Goal: Task Accomplishment & Management: Use online tool/utility

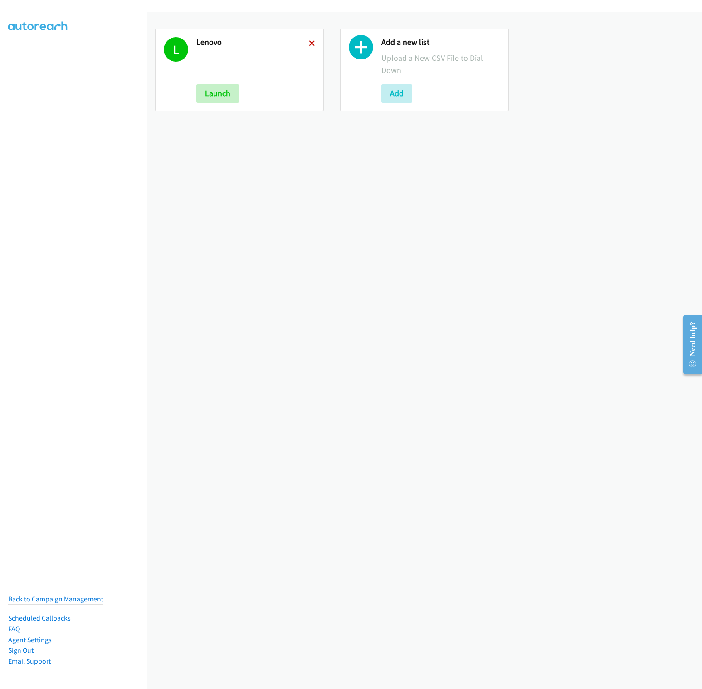
click at [311, 44] on icon at bounding box center [312, 44] width 6 height 6
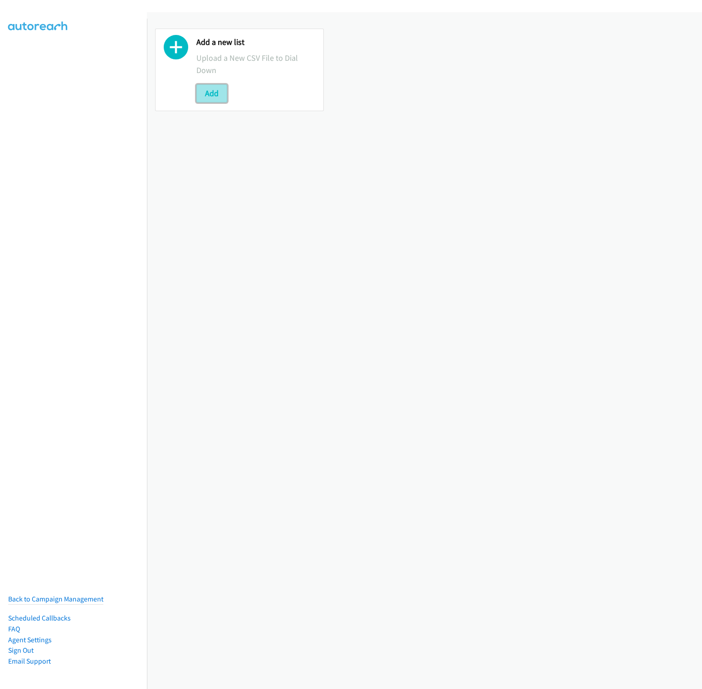
click at [219, 90] on button "Add" at bounding box center [211, 93] width 31 height 18
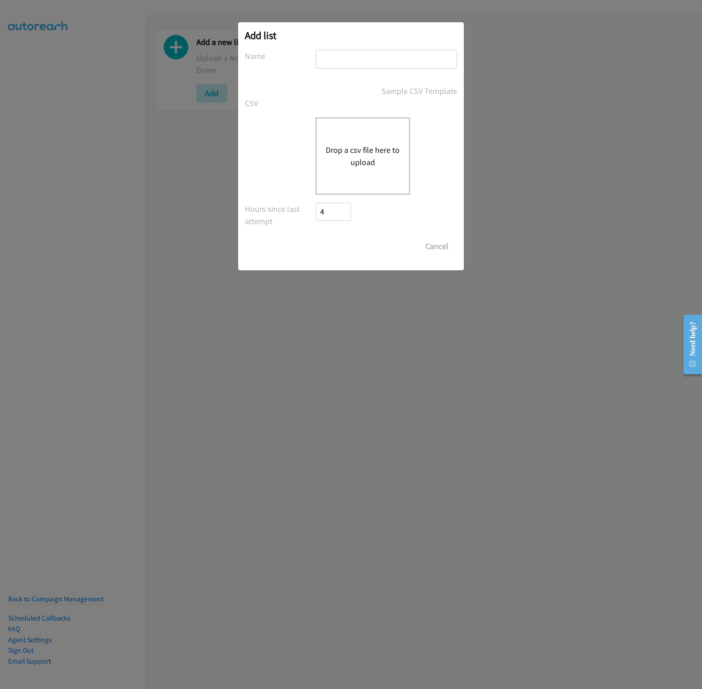
click at [377, 64] on input "text" at bounding box center [386, 59] width 141 height 19
type input "Lenovo"
click at [360, 170] on div "Drop a csv file here to upload" at bounding box center [363, 155] width 94 height 77
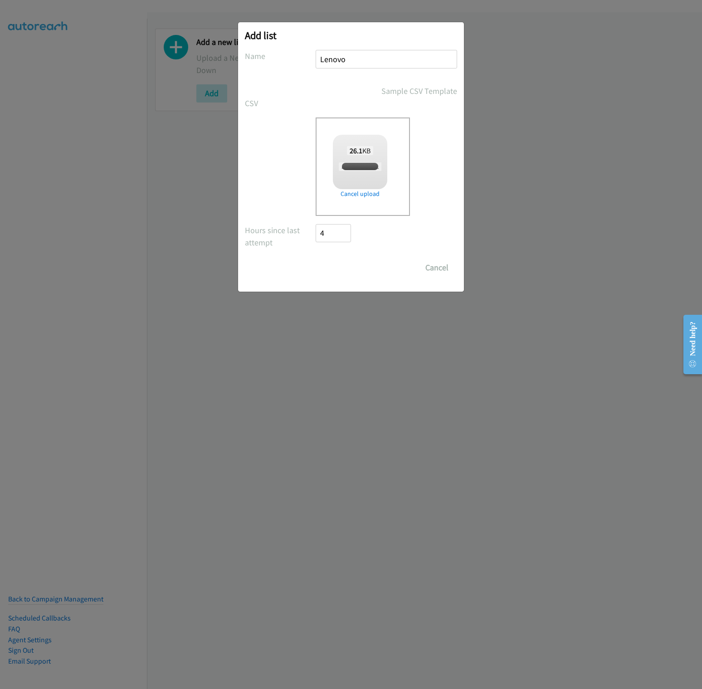
checkbox input "true"
click at [345, 269] on input "Save List" at bounding box center [340, 267] width 48 height 18
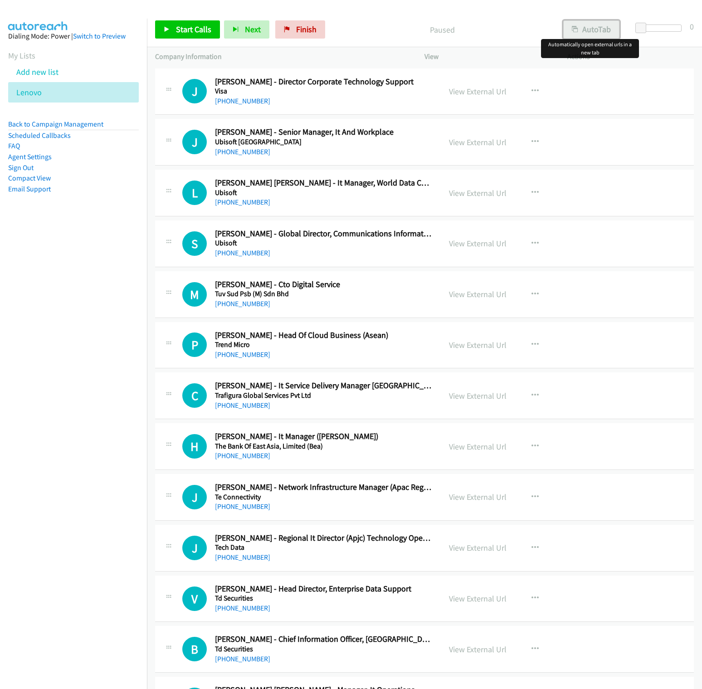
click at [581, 27] on button "AutoTab" at bounding box center [591, 29] width 56 height 18
click at [476, 88] on link "View External Url" at bounding box center [478, 91] width 58 height 10
drag, startPoint x: 98, startPoint y: 325, endPoint x: 116, endPoint y: 320, distance: 18.4
click at [106, 325] on nav "Dialing Mode: Power | Switch to Preview My Lists Add new list [GEOGRAPHIC_DATA]…" at bounding box center [73, 363] width 147 height 689
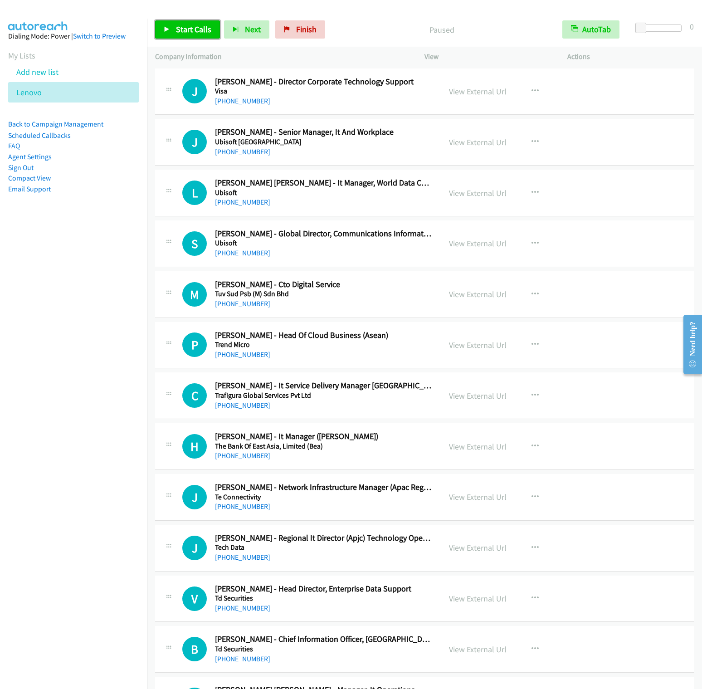
click at [187, 29] on span "Start Calls" at bounding box center [193, 29] width 35 height 10
click at [244, 19] on div "Start Calls Pause Next Finish Started AutoTab AutoTab 0" at bounding box center [424, 29] width 555 height 35
click at [233, 33] on span "Next" at bounding box center [238, 29] width 16 height 10
drag, startPoint x: 86, startPoint y: 324, endPoint x: 153, endPoint y: 269, distance: 86.0
click at [86, 324] on nav "Dialing Mode: Power | Switch to Preview My Lists Add new list [GEOGRAPHIC_DATA]…" at bounding box center [73, 363] width 147 height 689
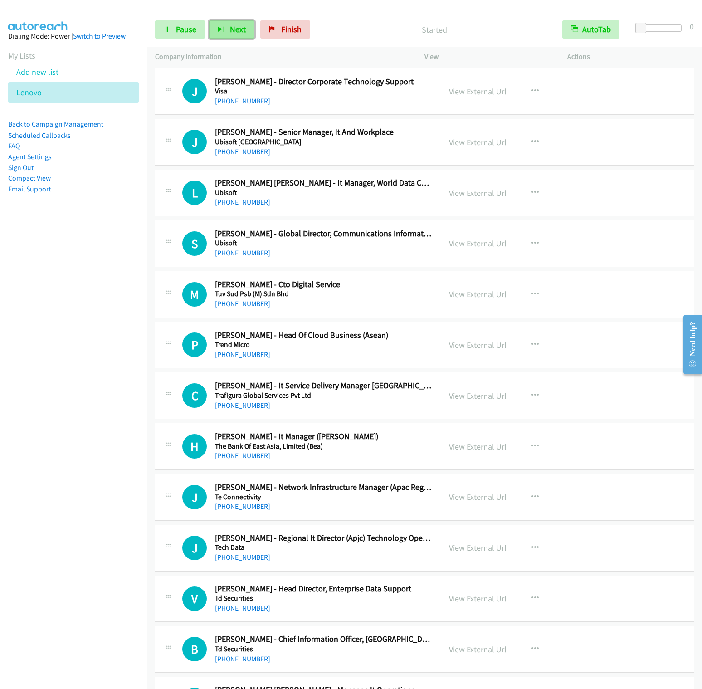
click at [230, 23] on button "Next" at bounding box center [231, 29] width 45 height 18
click at [209, 20] on button "Next" at bounding box center [231, 29] width 45 height 18
click at [239, 28] on span "Next" at bounding box center [238, 29] width 16 height 10
click at [209, 20] on button "Next" at bounding box center [231, 29] width 45 height 18
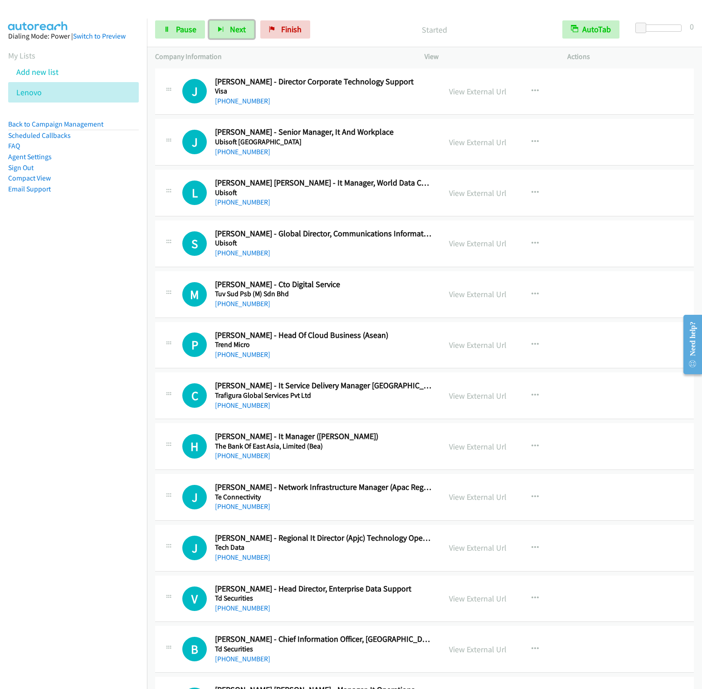
click at [209, 20] on button "Next" at bounding box center [231, 29] width 45 height 18
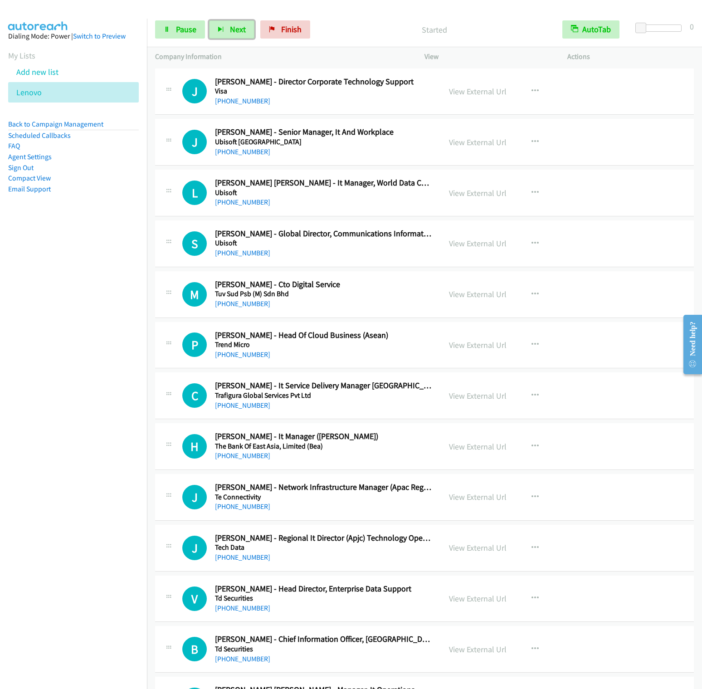
click at [209, 20] on button "Next" at bounding box center [231, 29] width 45 height 18
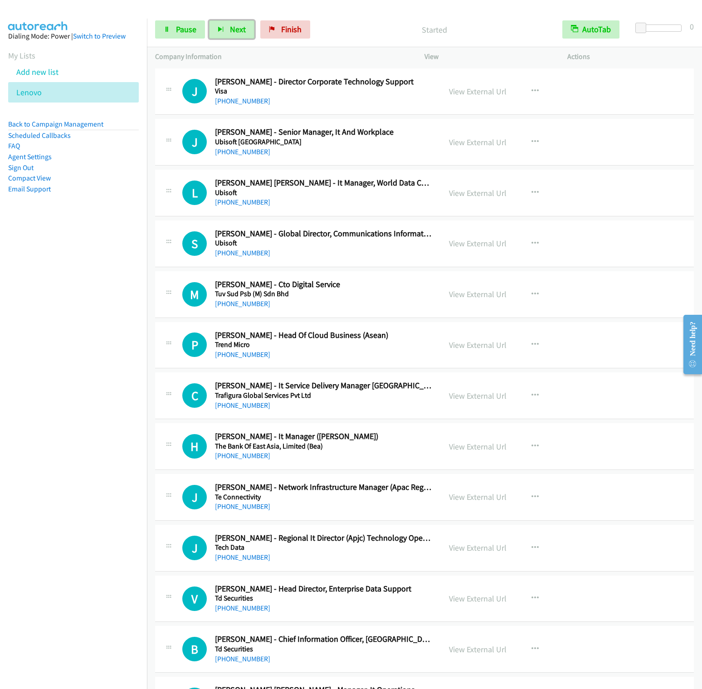
click at [209, 20] on button "Next" at bounding box center [231, 29] width 45 height 18
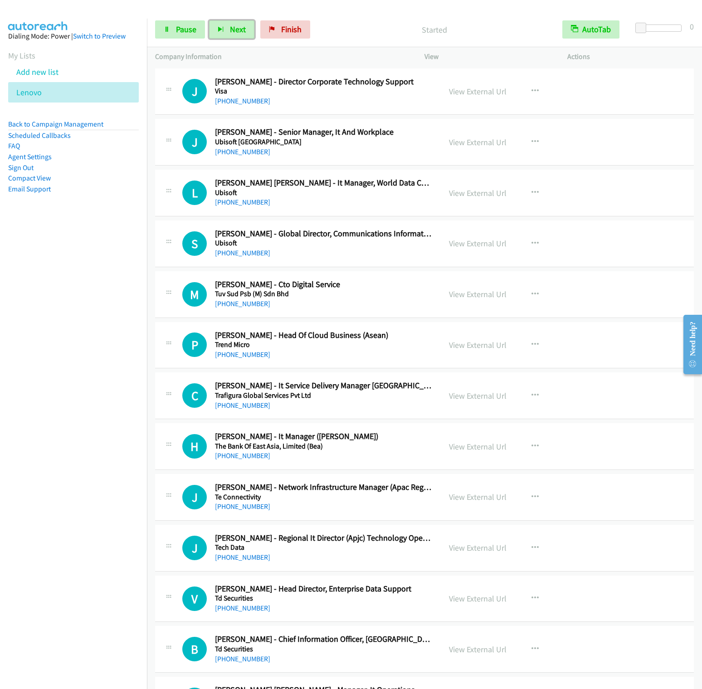
click at [209, 20] on button "Next" at bounding box center [231, 29] width 45 height 18
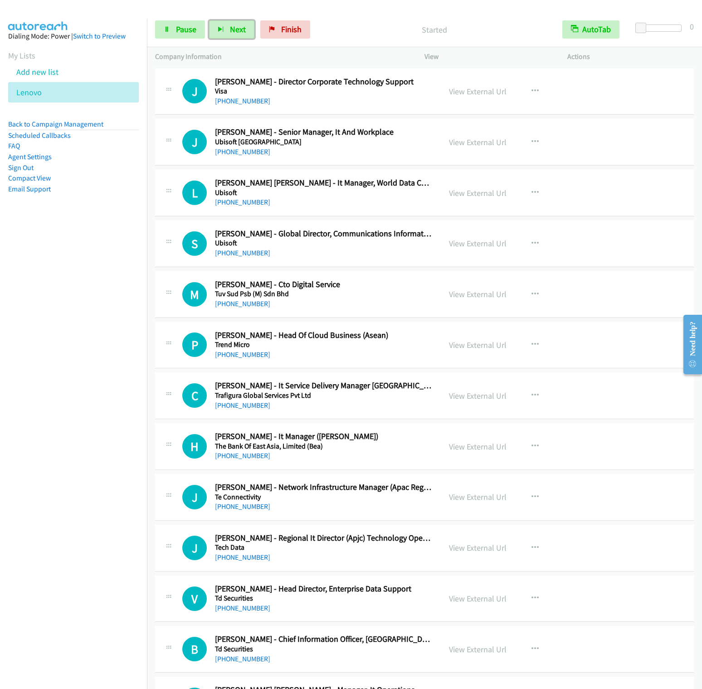
click at [209, 20] on button "Next" at bounding box center [231, 29] width 45 height 18
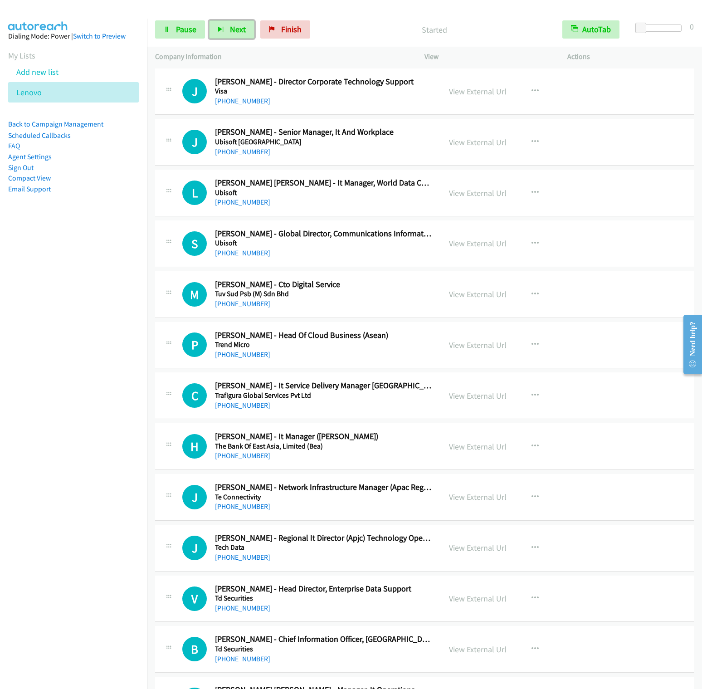
click at [209, 20] on button "Next" at bounding box center [231, 29] width 45 height 18
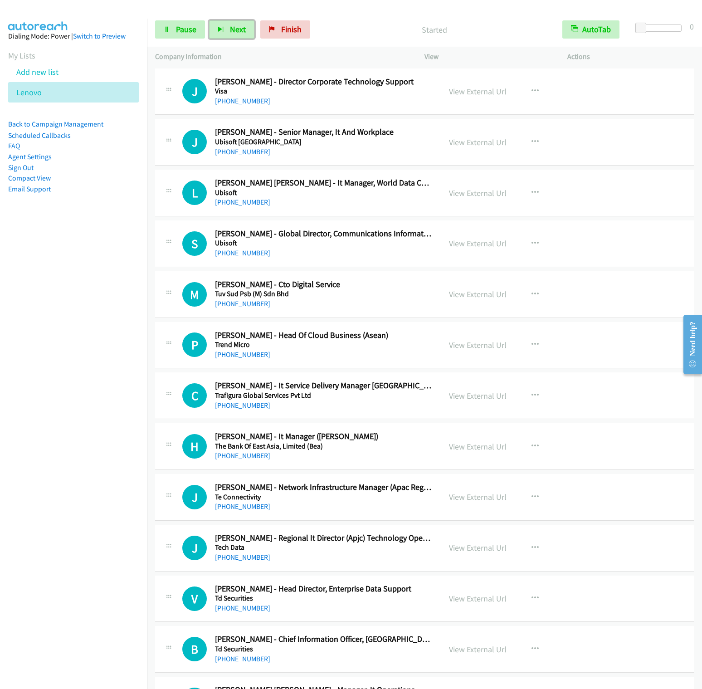
click at [209, 20] on button "Next" at bounding box center [231, 29] width 45 height 18
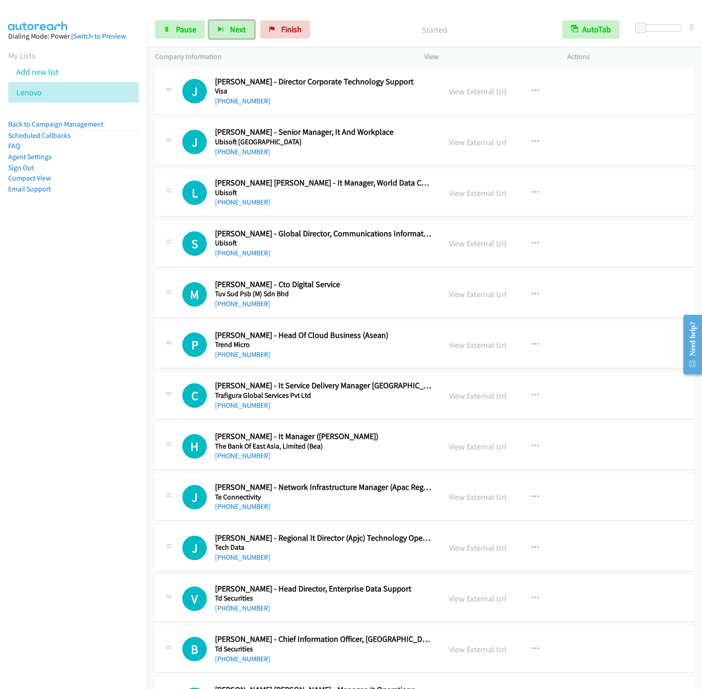
click at [209, 20] on button "Next" at bounding box center [231, 29] width 45 height 18
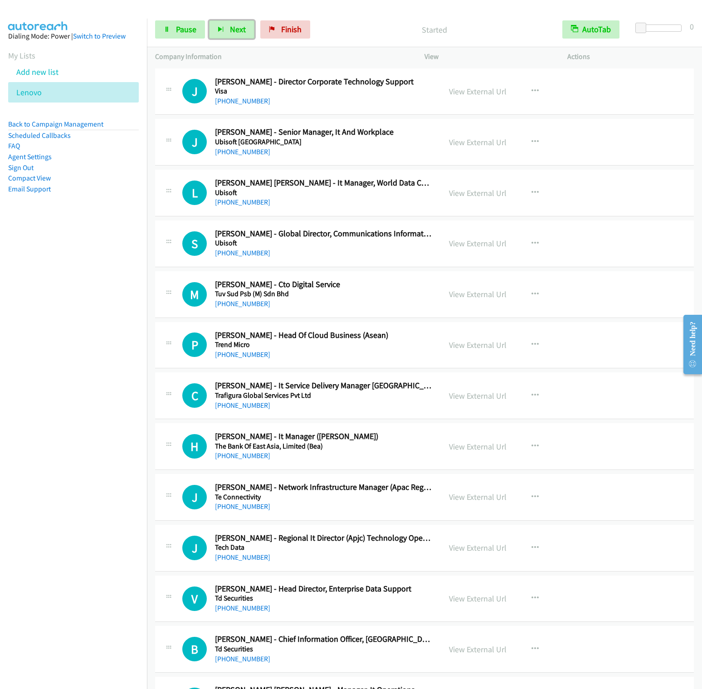
click at [209, 20] on button "Next" at bounding box center [231, 29] width 45 height 18
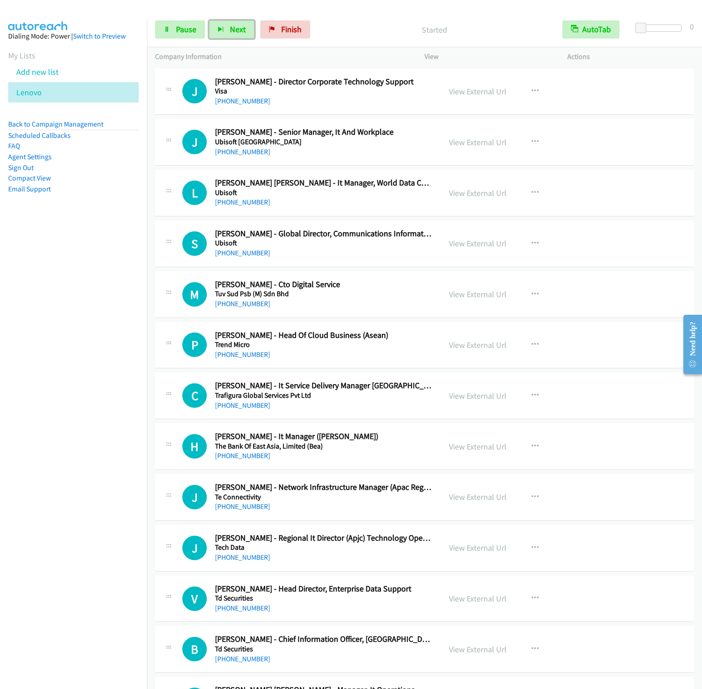
click at [209, 20] on button "Next" at bounding box center [231, 29] width 45 height 18
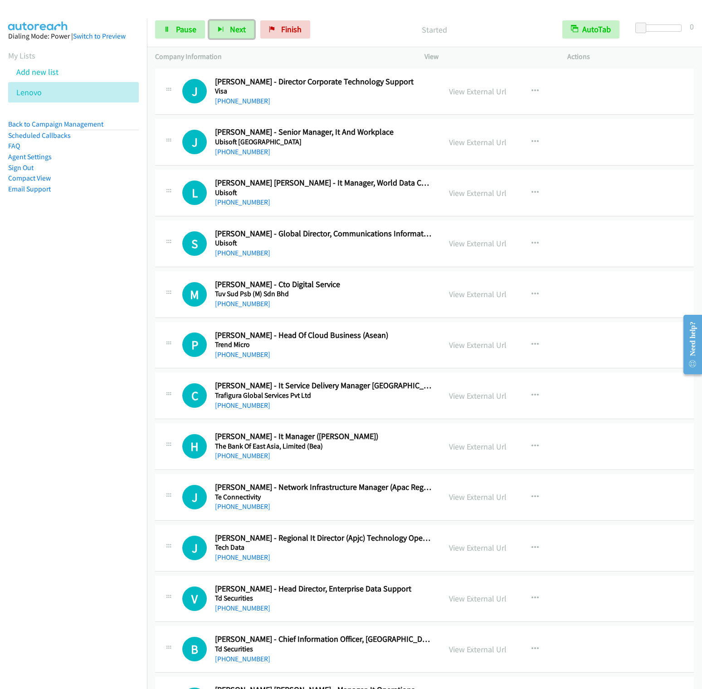
click at [209, 20] on button "Next" at bounding box center [231, 29] width 45 height 18
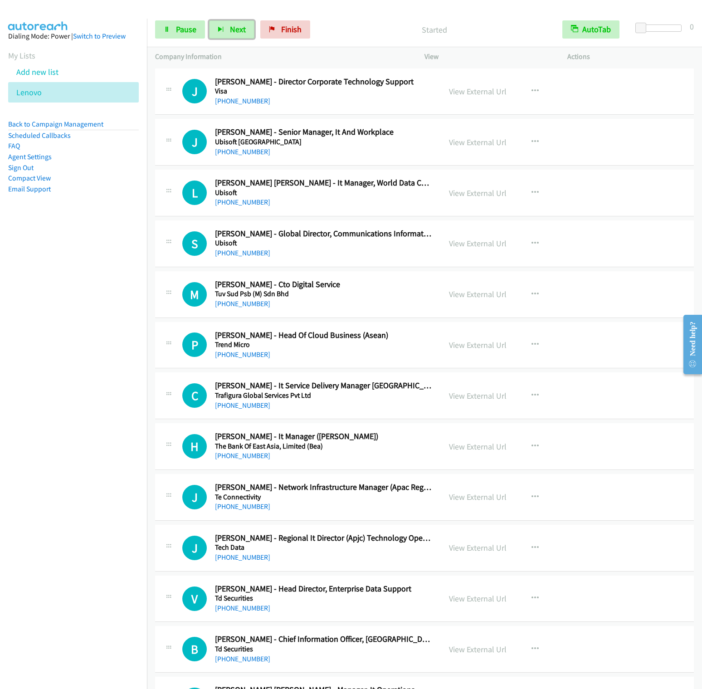
click at [209, 20] on button "Next" at bounding box center [231, 29] width 45 height 18
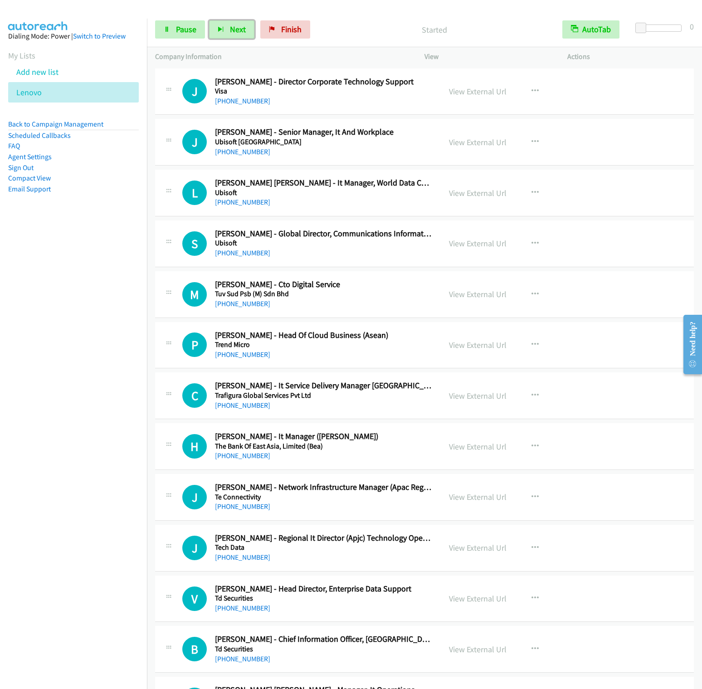
click at [209, 20] on button "Next" at bounding box center [231, 29] width 45 height 18
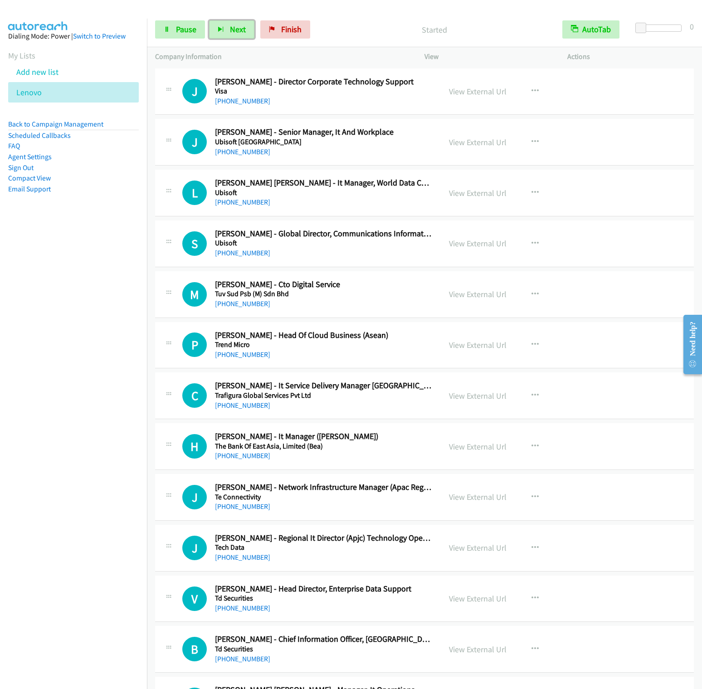
click at [209, 20] on button "Next" at bounding box center [231, 29] width 45 height 18
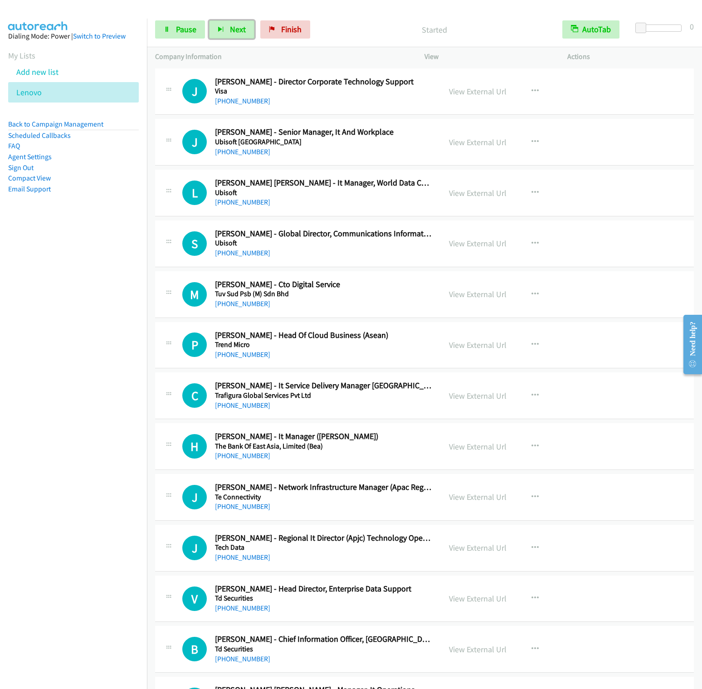
click at [209, 20] on button "Next" at bounding box center [231, 29] width 45 height 18
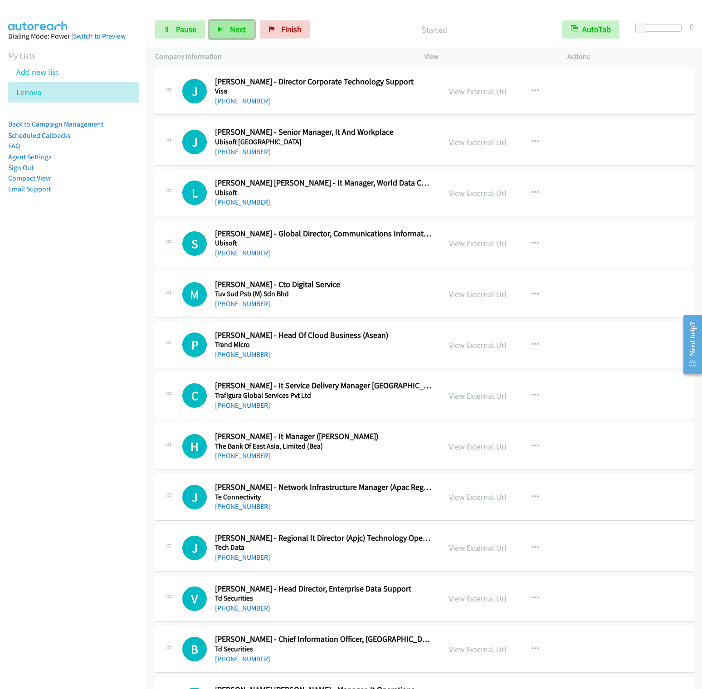
click at [236, 23] on button "Next" at bounding box center [231, 29] width 45 height 18
click at [209, 20] on button "Next" at bounding box center [231, 29] width 45 height 18
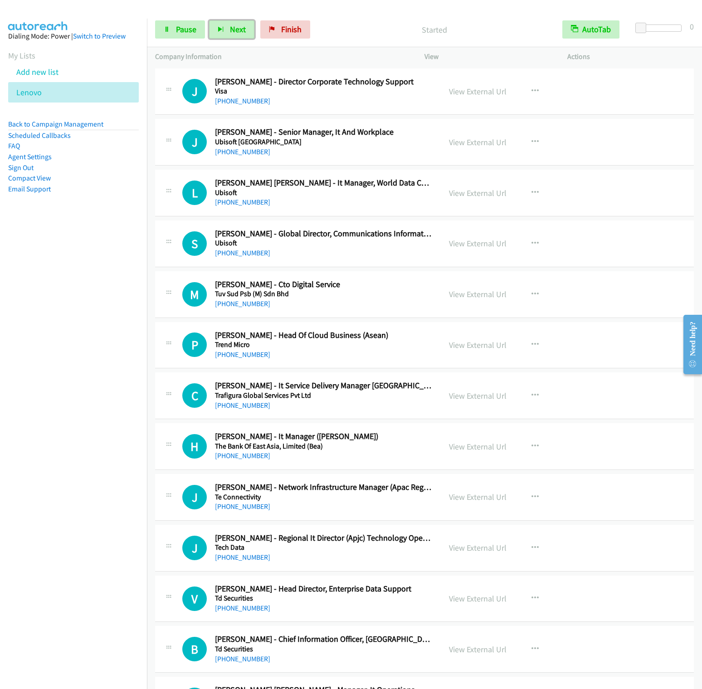
click at [209, 20] on button "Next" at bounding box center [231, 29] width 45 height 18
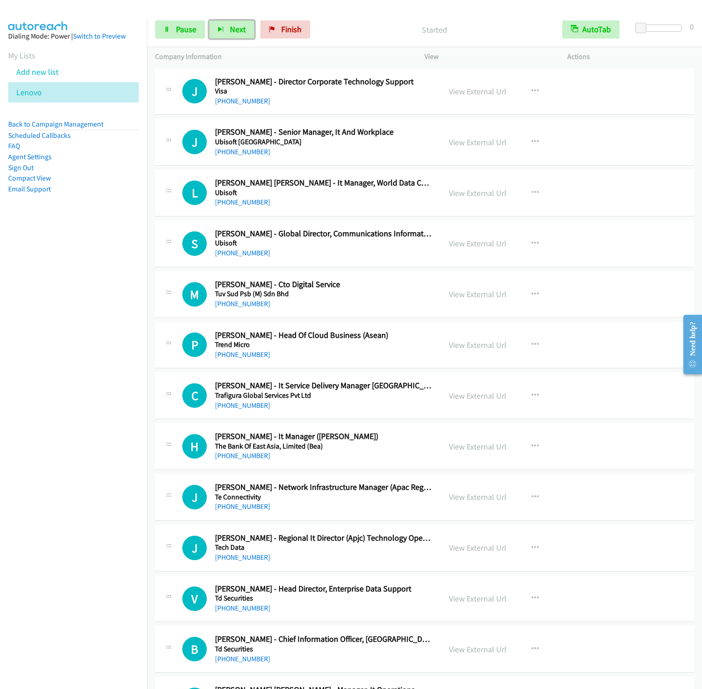
click at [209, 20] on button "Next" at bounding box center [231, 29] width 45 height 18
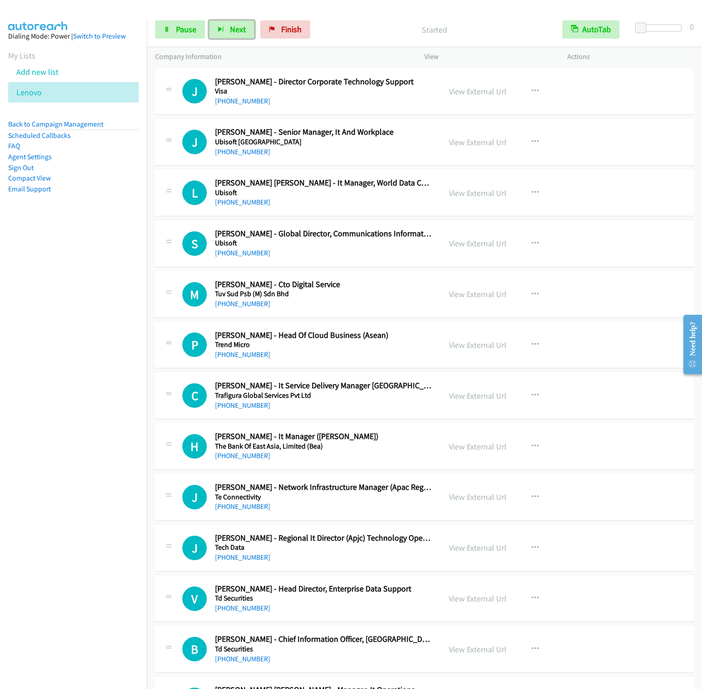
click at [209, 20] on button "Next" at bounding box center [231, 29] width 45 height 18
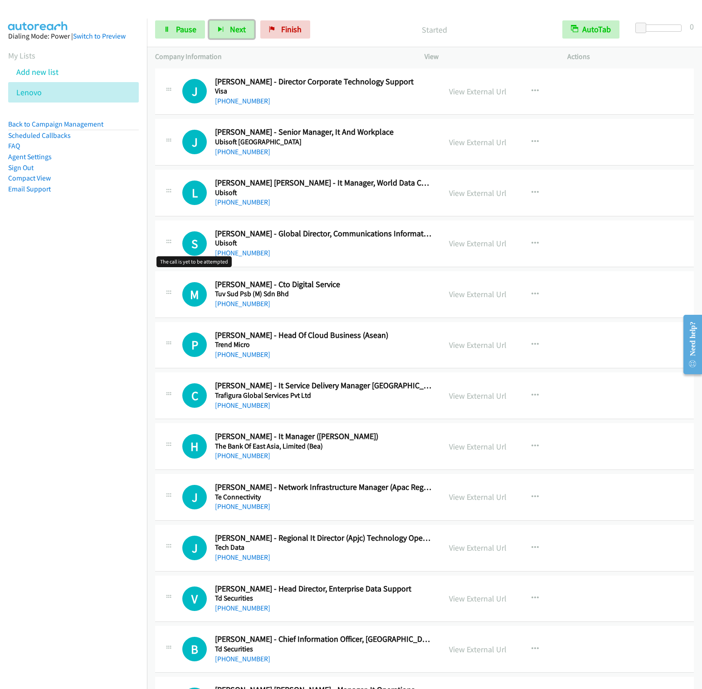
click at [209, 20] on button "Next" at bounding box center [231, 29] width 45 height 18
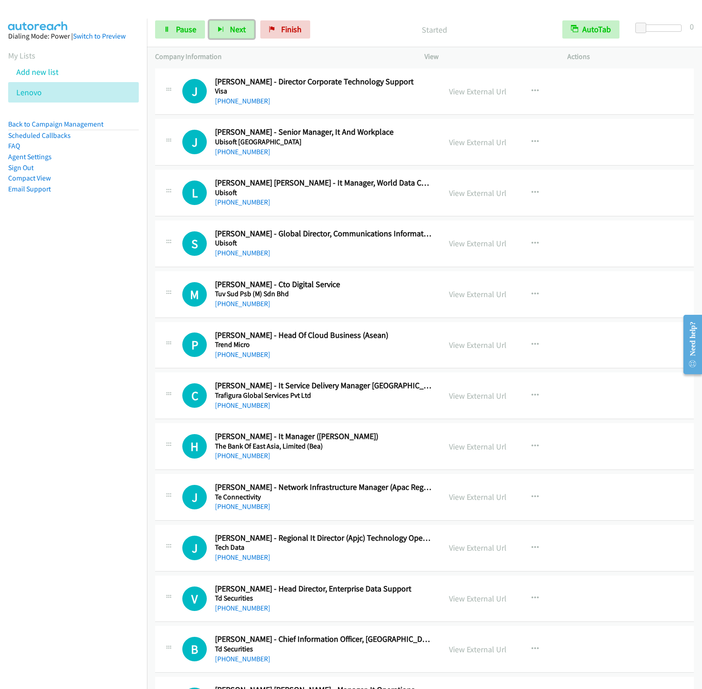
click at [209, 20] on button "Next" at bounding box center [231, 29] width 45 height 18
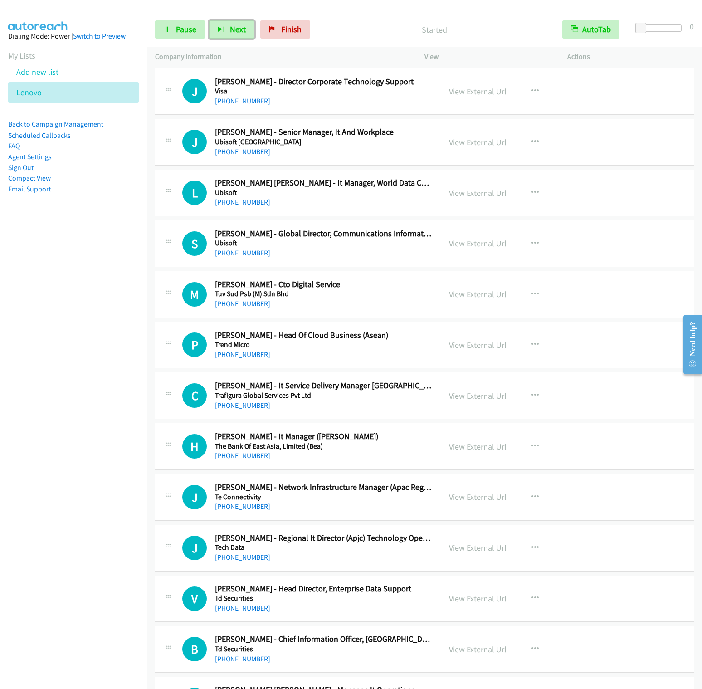
click at [209, 20] on button "Next" at bounding box center [231, 29] width 45 height 18
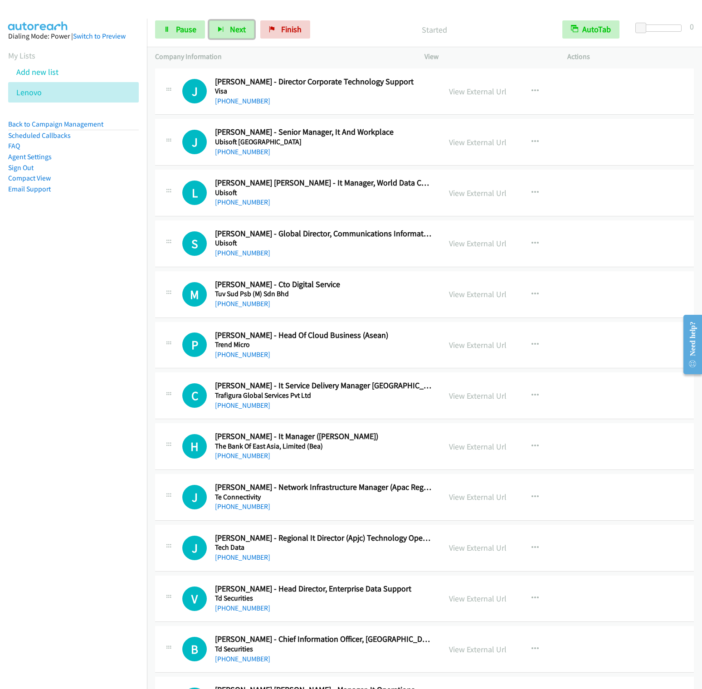
click at [209, 20] on button "Next" at bounding box center [231, 29] width 45 height 18
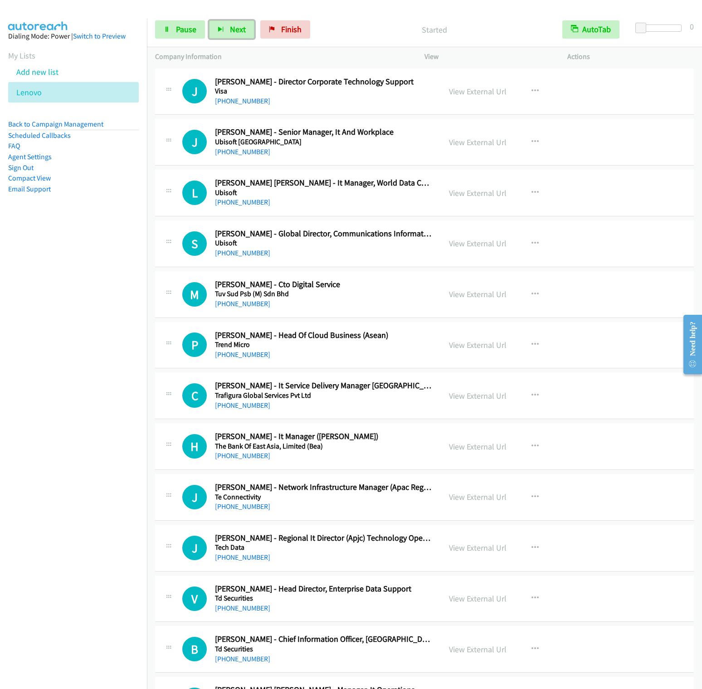
click at [209, 20] on button "Next" at bounding box center [231, 29] width 45 height 18
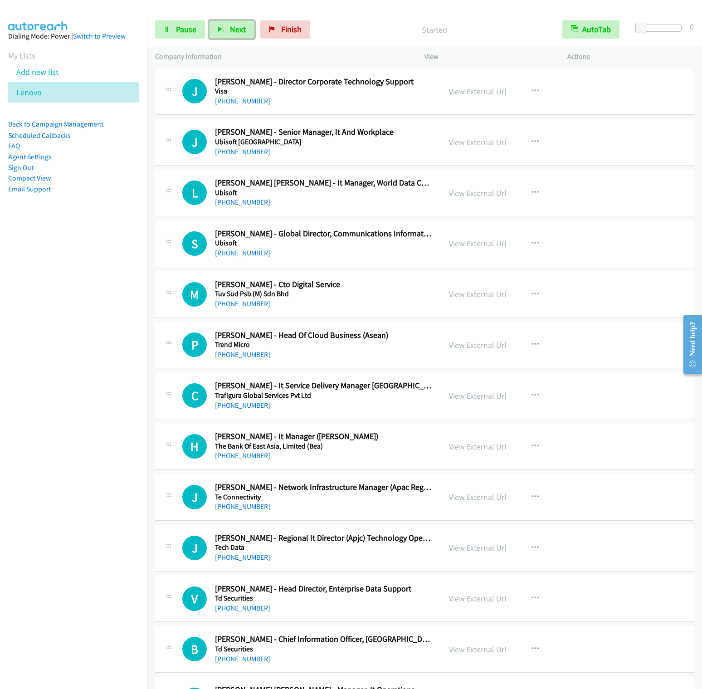
click at [209, 20] on button "Next" at bounding box center [231, 29] width 45 height 18
click at [88, 277] on nav "Dialing Mode: Power | Switch to Preview My Lists Add new list [GEOGRAPHIC_DATA]…" at bounding box center [73, 363] width 147 height 689
click at [223, 26] on button "Next" at bounding box center [231, 29] width 45 height 18
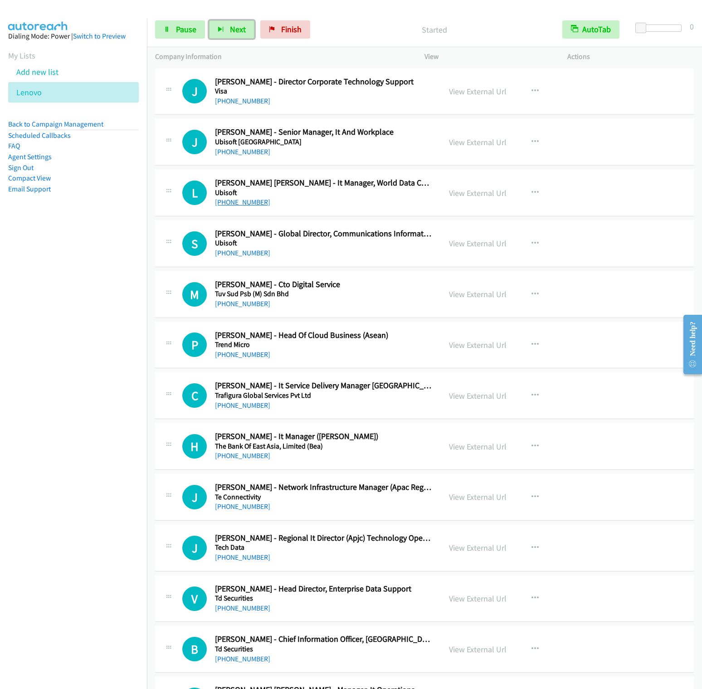
click at [209, 20] on button "Next" at bounding box center [231, 29] width 45 height 18
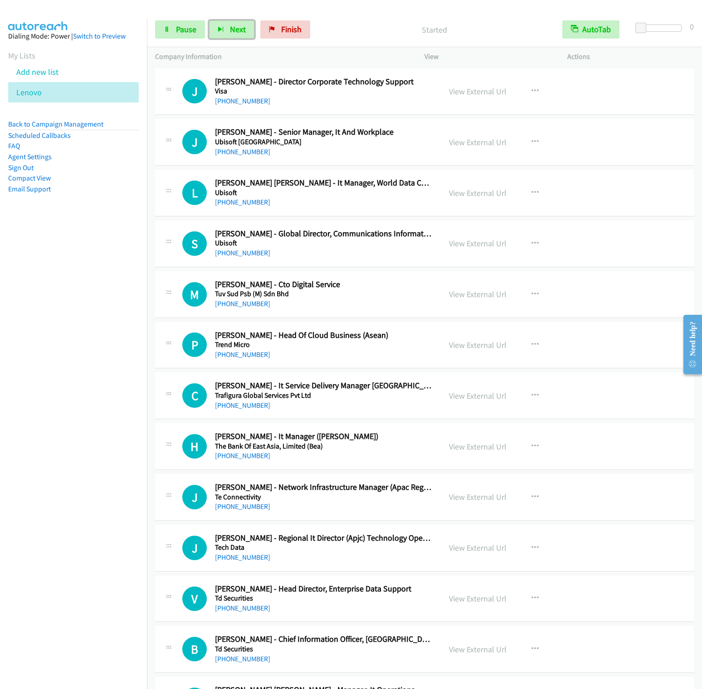
click at [209, 20] on button "Next" at bounding box center [231, 29] width 45 height 18
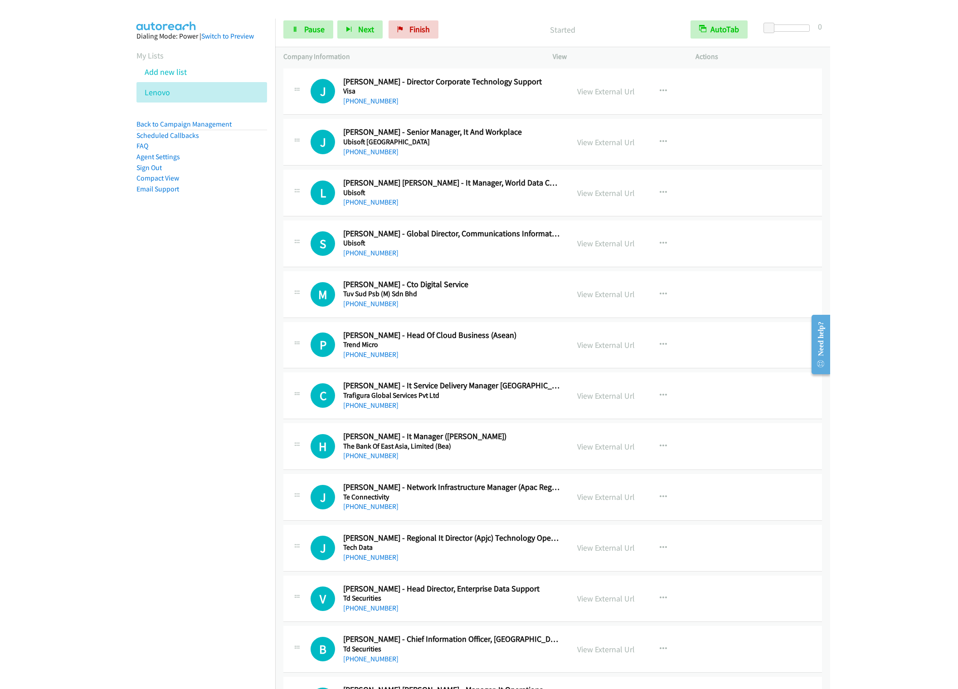
scroll to position [340, 0]
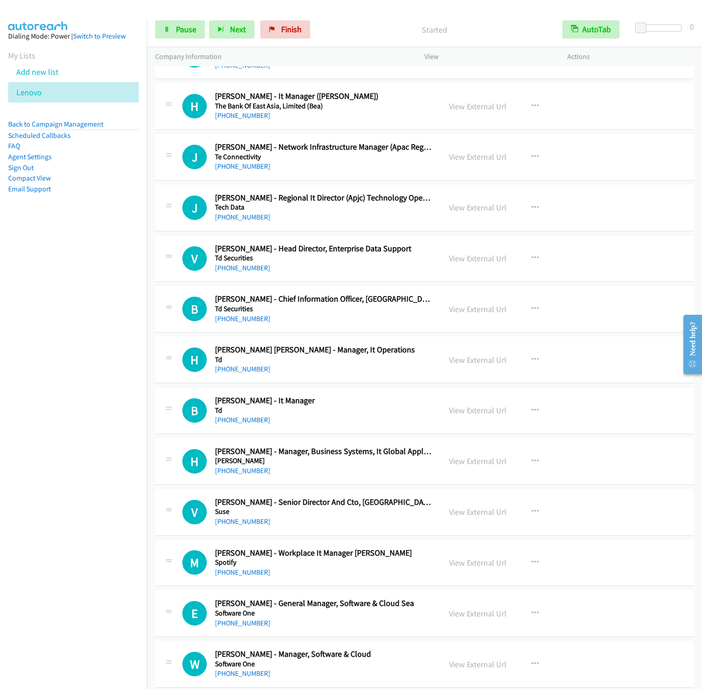
click at [87, 377] on nav "Dialing Mode: Power | Switch to Preview My Lists Add new list [GEOGRAPHIC_DATA]…" at bounding box center [73, 363] width 147 height 689
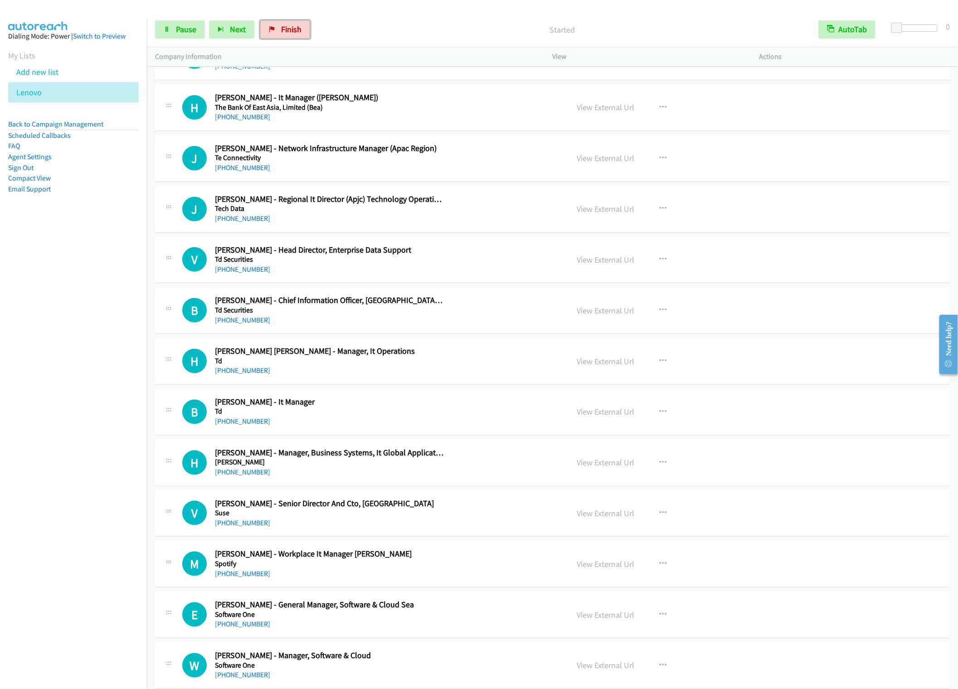
drag, startPoint x: 293, startPoint y: 21, endPoint x: 379, endPoint y: 26, distance: 85.8
click at [292, 20] on link "Finish" at bounding box center [285, 29] width 50 height 18
